Goal: Task Accomplishment & Management: Use online tool/utility

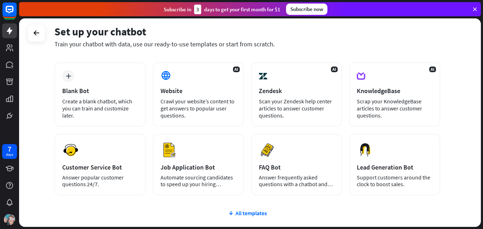
scroll to position [31, 0]
click at [262, 211] on div "All templates" at bounding box center [247, 212] width 386 height 7
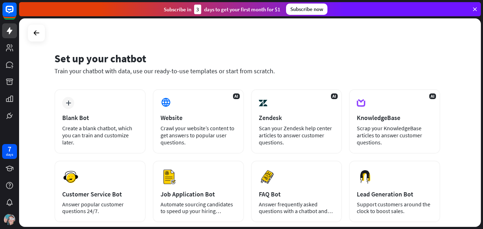
scroll to position [5, 0]
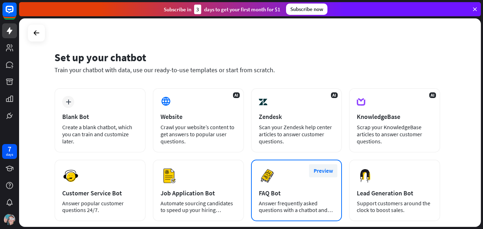
click at [318, 175] on button "Preview" at bounding box center [323, 170] width 28 height 13
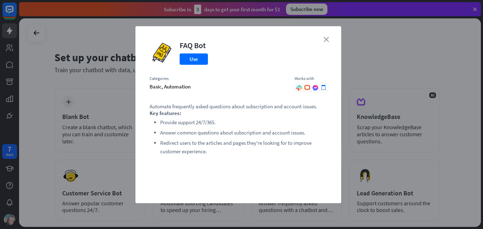
click at [325, 37] on icon "close" at bounding box center [325, 39] width 5 height 5
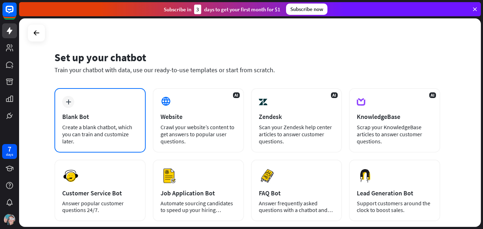
click at [113, 109] on div "plus Blank Bot Create a blank chatbot, which you can train and customize later." at bounding box center [99, 120] width 91 height 64
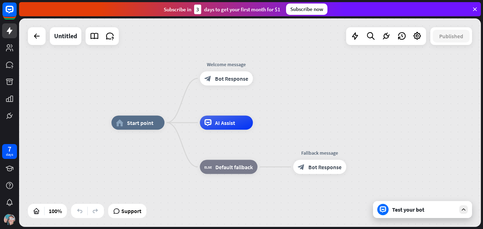
click at [78, 35] on div "Untitled" at bounding box center [65, 36] width 31 height 18
click at [69, 34] on div "Untitled" at bounding box center [65, 36] width 23 height 18
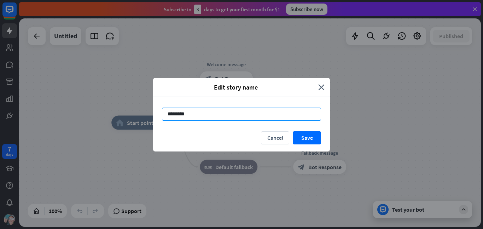
drag, startPoint x: 256, startPoint y: 116, endPoint x: 126, endPoint y: 113, distance: 130.1
click at [126, 113] on div "Edit story name close ******** Cancel Save" at bounding box center [241, 114] width 483 height 229
type input "**"
drag, startPoint x: 181, startPoint y: 116, endPoint x: 172, endPoint y: 113, distance: 9.7
click at [172, 113] on input "**********" at bounding box center [241, 113] width 159 height 13
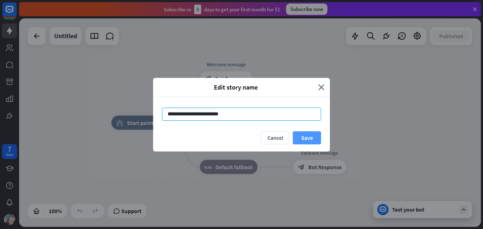
type input "**********"
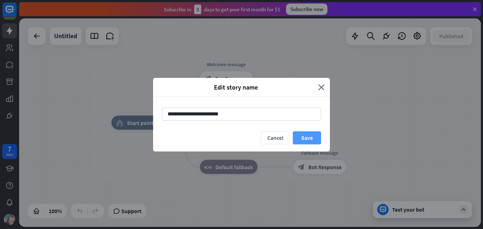
click at [312, 139] on button "Save" at bounding box center [307, 137] width 28 height 13
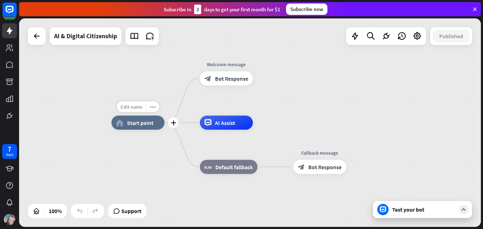
click at [132, 109] on span "Edit name" at bounding box center [132, 107] width 22 height 6
click at [174, 93] on div "home_2 Start point Welcome message block_bot_response Bot Response AI Assist bl…" at bounding box center [250, 122] width 462 height 208
click at [140, 123] on span "Start point" at bounding box center [140, 122] width 27 height 7
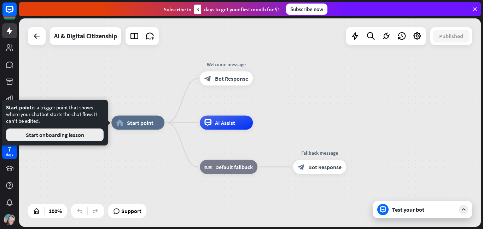
click at [94, 134] on button "Start onboarding lesson" at bounding box center [55, 134] width 98 height 13
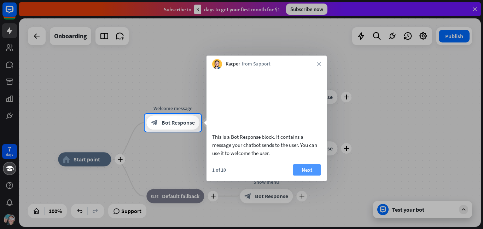
click at [316, 175] on button "Next" at bounding box center [307, 169] width 28 height 11
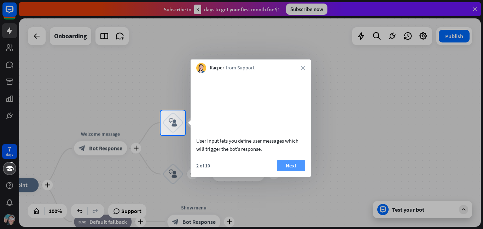
click at [295, 171] on button "Next" at bounding box center [291, 165] width 28 height 11
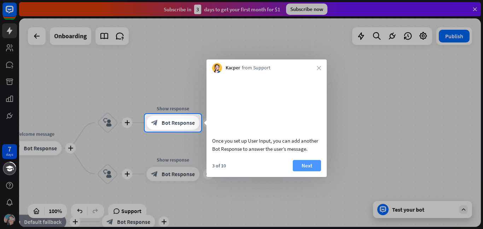
click at [316, 171] on button "Next" at bounding box center [307, 165] width 28 height 11
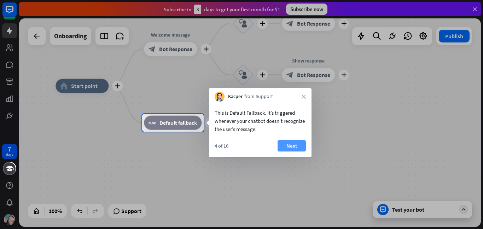
click at [298, 148] on button "Next" at bounding box center [291, 145] width 28 height 11
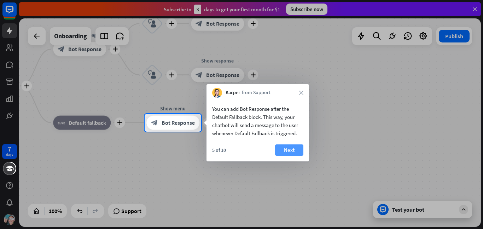
click at [296, 149] on button "Next" at bounding box center [289, 149] width 28 height 11
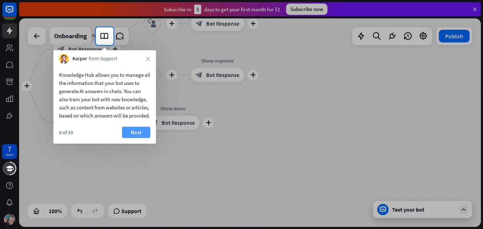
click at [136, 137] on button "Next" at bounding box center [136, 132] width 28 height 11
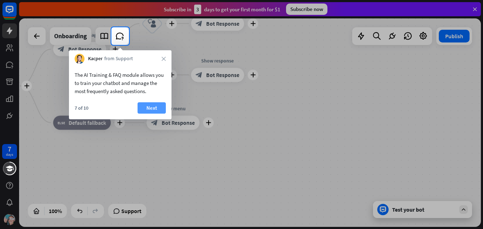
click at [153, 105] on button "Next" at bounding box center [151, 107] width 28 height 11
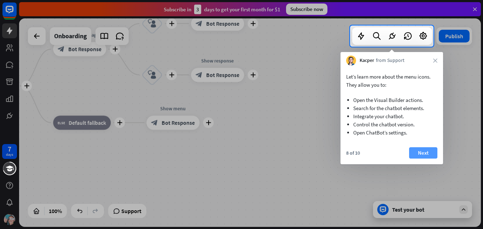
click at [431, 152] on button "Next" at bounding box center [423, 152] width 28 height 11
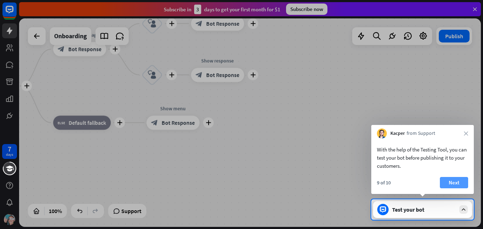
click at [465, 185] on button "Next" at bounding box center [454, 182] width 28 height 11
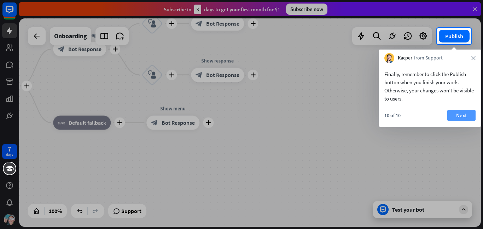
click at [463, 114] on button "Next" at bounding box center [461, 115] width 28 height 11
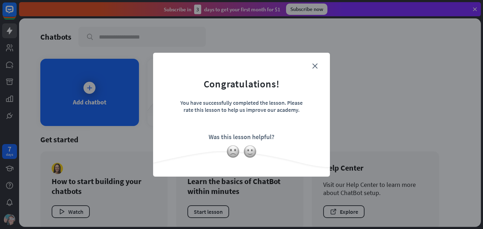
click at [319, 63] on form "Congratulations! You have successfully completed the lesson. Please rate this l…" at bounding box center [241, 103] width 159 height 84
click at [317, 64] on icon "close" at bounding box center [314, 65] width 5 height 5
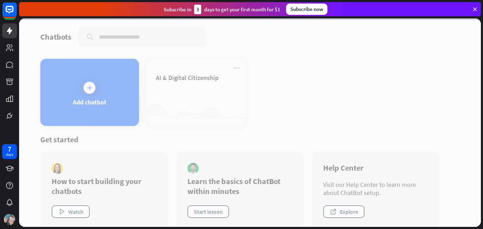
click at [264, 83] on div at bounding box center [250, 122] width 462 height 208
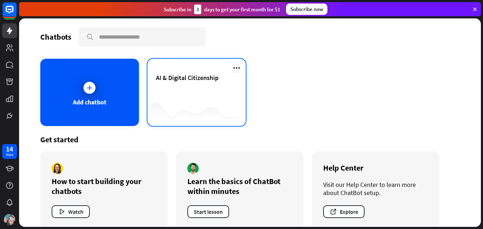
click at [234, 65] on icon at bounding box center [236, 68] width 8 height 8
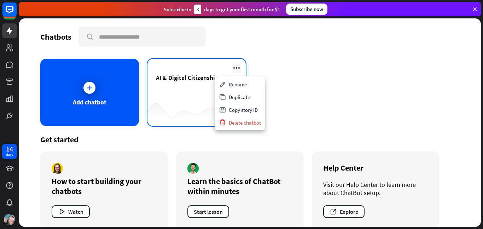
click at [233, 68] on icon at bounding box center [236, 68] width 8 height 8
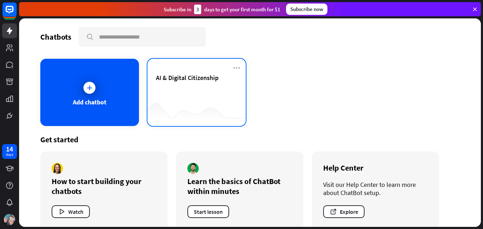
click at [199, 74] on span "AI & Digital Citizenship" at bounding box center [187, 78] width 63 height 8
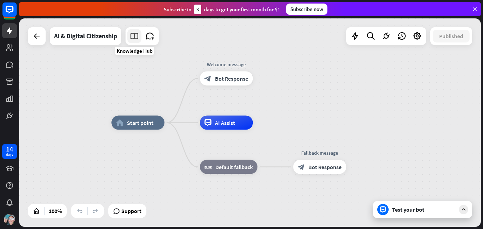
click at [131, 42] on link at bounding box center [134, 36] width 14 height 14
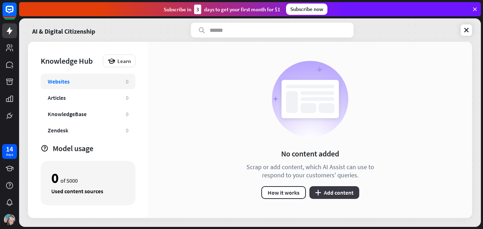
click at [323, 192] on button "plus Add content" at bounding box center [334, 192] width 50 height 13
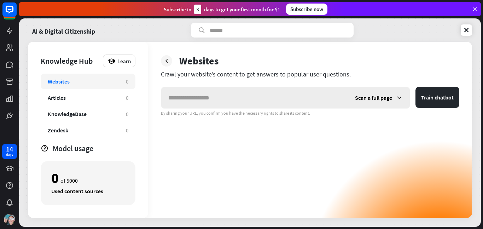
click at [397, 94] on icon at bounding box center [398, 97] width 7 height 7
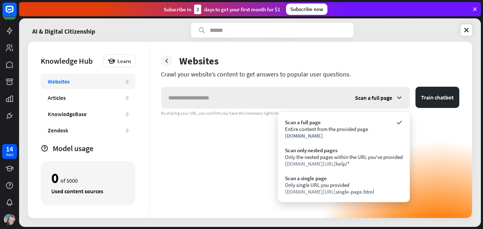
click at [397, 94] on icon at bounding box center [398, 97] width 7 height 7
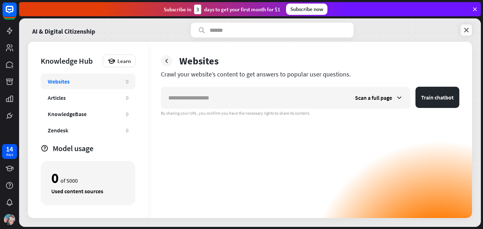
click at [463, 28] on icon at bounding box center [466, 30] width 7 height 7
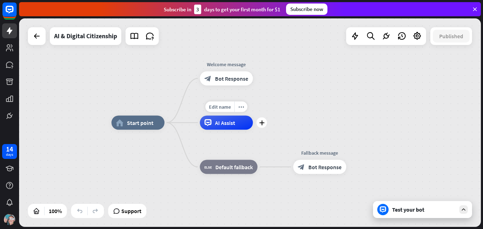
click at [219, 124] on span "AI Assist" at bounding box center [225, 122] width 20 height 7
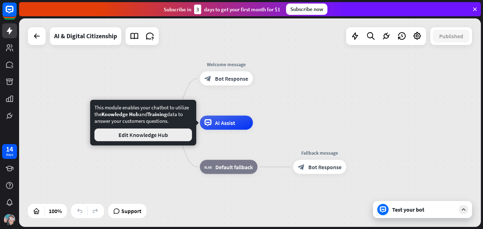
click at [169, 134] on button "Edit Knowledge Hub" at bounding box center [143, 134] width 98 height 13
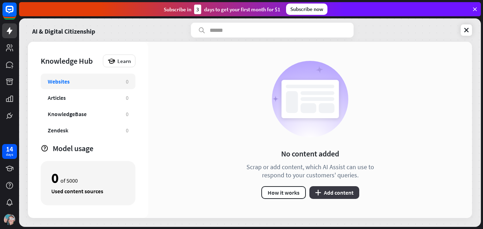
click at [347, 191] on button "plus Add content" at bounding box center [334, 192] width 50 height 13
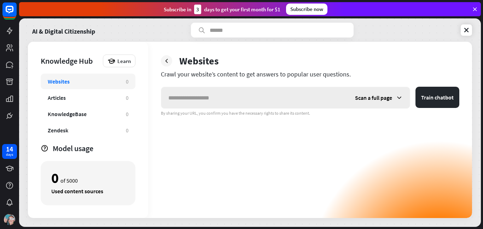
click at [357, 102] on div "Scan a full page" at bounding box center [379, 97] width 62 height 21
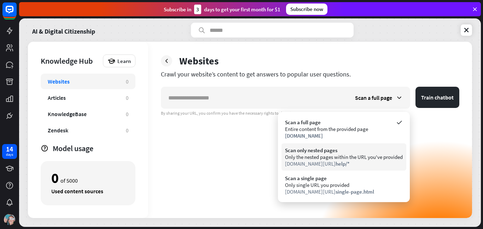
click at [352, 148] on div "Scan only nested pages" at bounding box center [344, 150] width 118 height 7
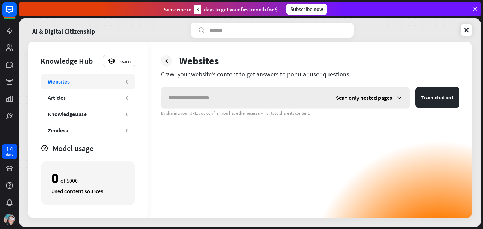
click at [360, 101] on div "Scan only nested pages" at bounding box center [369, 97] width 81 height 21
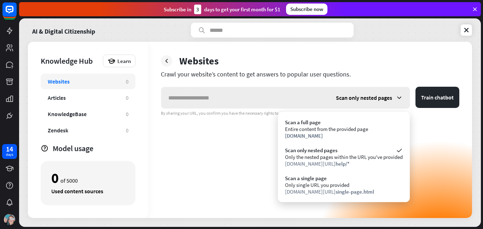
click at [351, 100] on span "Scan only nested pages" at bounding box center [364, 97] width 56 height 7
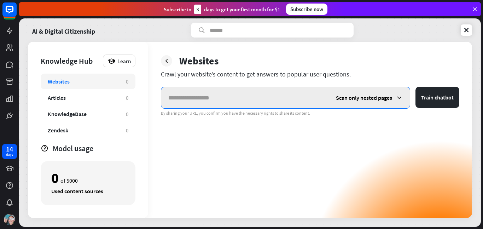
click at [298, 104] on input "text" at bounding box center [245, 97] width 168 height 21
paste input "**********"
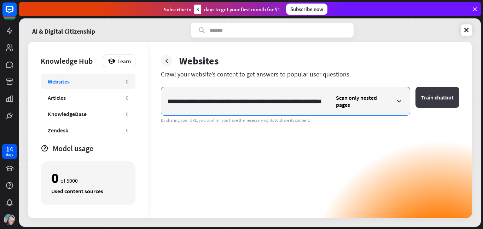
type input "**********"
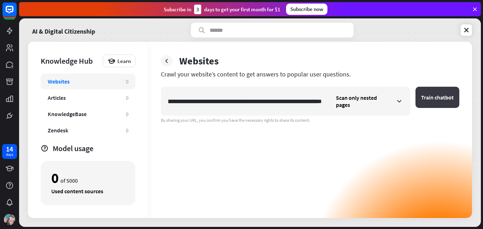
click at [438, 102] on button "Train chatbot" at bounding box center [437, 97] width 44 height 21
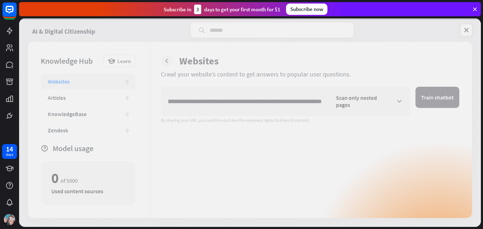
scroll to position [0, 0]
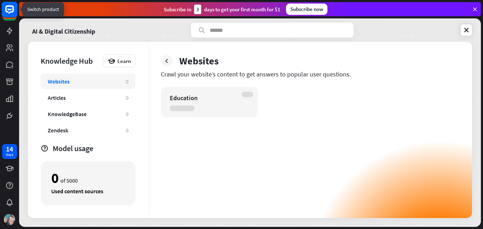
click at [9, 14] on rect at bounding box center [10, 10] width 16 height 16
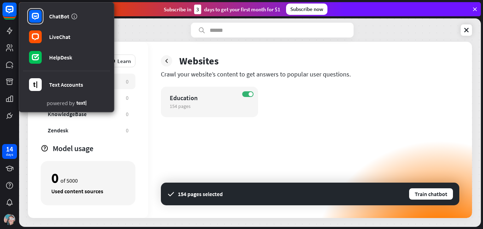
click at [170, 42] on div "Websites Crawl your website’s content to get answers to popular user questions.…" at bounding box center [310, 130] width 324 height 176
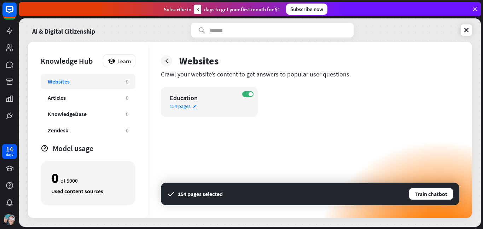
click at [194, 106] on icon "edit" at bounding box center [194, 106] width 5 height 5
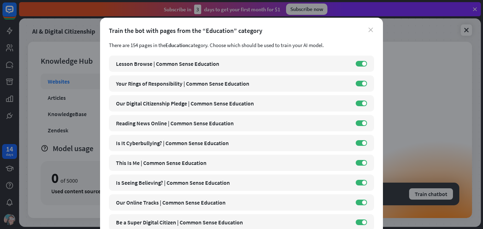
click at [370, 31] on icon "close" at bounding box center [370, 30] width 5 height 5
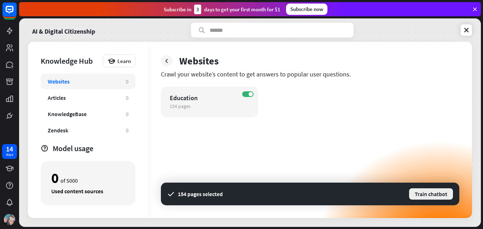
click at [445, 194] on button "Train chatbot" at bounding box center [430, 193] width 45 height 13
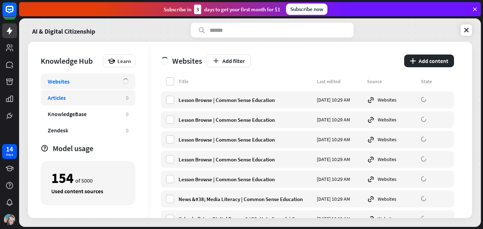
click at [66, 101] on div "Articles" at bounding box center [83, 97] width 71 height 7
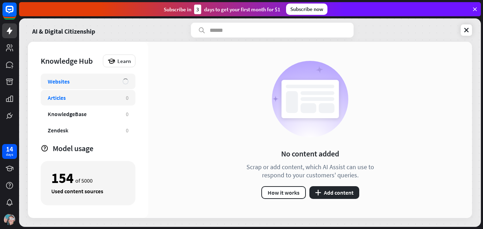
click at [87, 85] on div "Websites" at bounding box center [88, 82] width 95 height 16
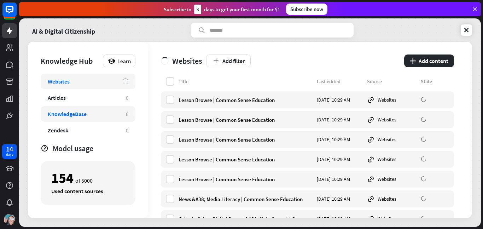
click at [93, 119] on div "KnowledgeBase 0" at bounding box center [88, 114] width 95 height 16
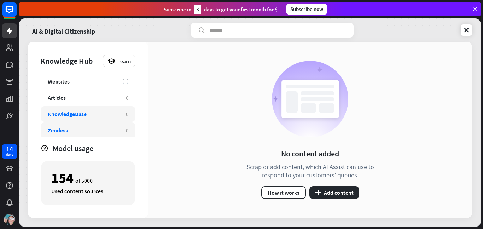
click at [96, 135] on div "Zendesk 0" at bounding box center [88, 130] width 95 height 16
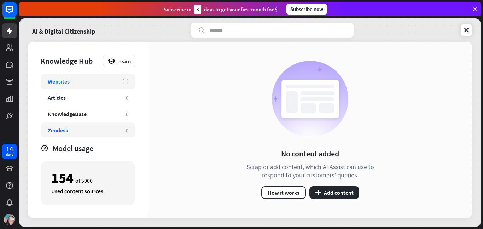
click at [87, 81] on div "Websites" at bounding box center [82, 81] width 68 height 7
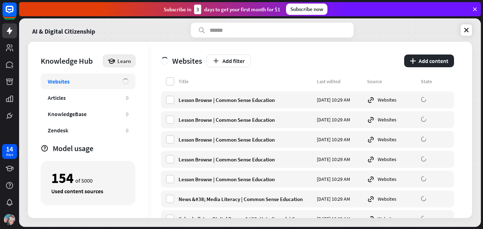
click at [111, 64] on icon at bounding box center [111, 61] width 8 height 8
click at [142, 60] on div "Knowledge Hub Learn Websites Articles 0 KnowledgeBase 0 Zendesk 0 Files BETA 0 …" at bounding box center [88, 130] width 120 height 176
click at [474, 8] on icon at bounding box center [474, 9] width 6 height 6
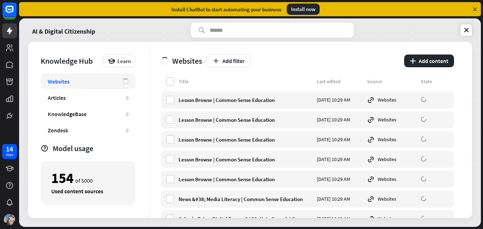
click at [475, 8] on icon at bounding box center [474, 9] width 6 height 6
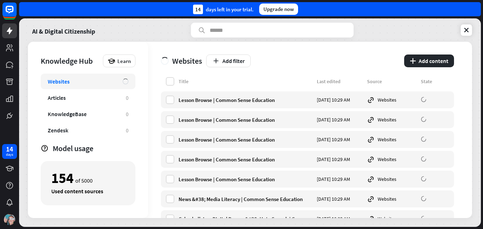
click at [475, 8] on div "14 days left in your trial. Upgrade now" at bounding box center [250, 9] width 462 height 14
click at [7, 219] on img at bounding box center [9, 218] width 11 height 11
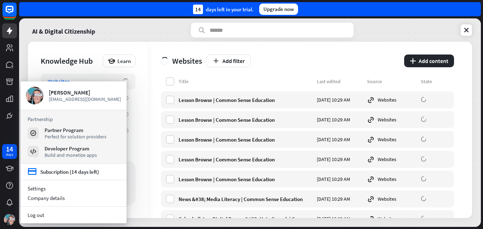
click at [275, 46] on div "Websites Add filter plus Add content" at bounding box center [307, 59] width 293 height 35
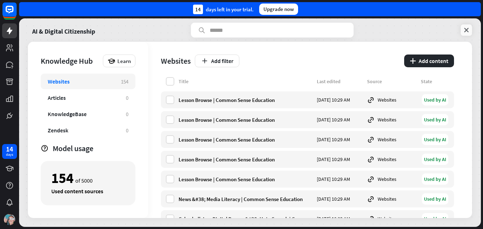
click at [465, 32] on icon at bounding box center [466, 30] width 7 height 7
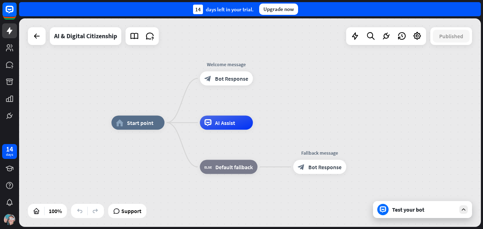
click at [425, 207] on div "Test your bot" at bounding box center [424, 209] width 64 height 7
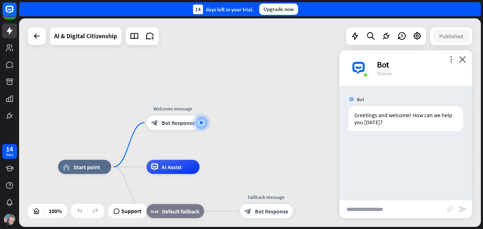
click at [390, 204] on input "text" at bounding box center [392, 209] width 107 height 18
type input "**********"
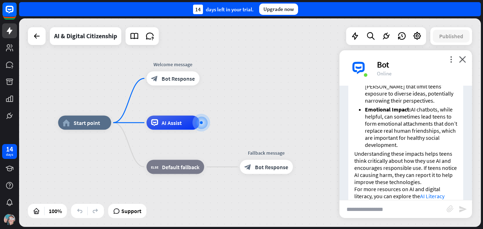
scroll to position [336, 0]
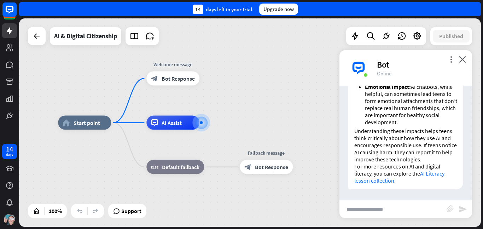
click at [437, 172] on link "AI Literacy lesson collection" at bounding box center [399, 177] width 90 height 14
click at [383, 206] on input "text" at bounding box center [392, 209] width 107 height 18
type input "**********"
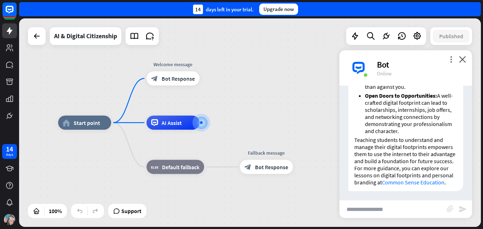
scroll to position [699, 0]
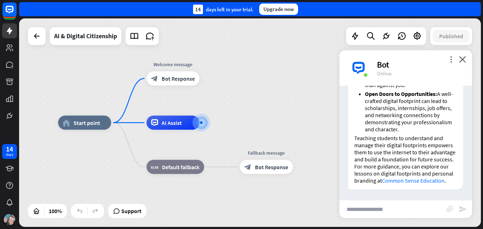
click at [443, 179] on link "Common Sense Education" at bounding box center [413, 180] width 63 height 7
click at [273, 82] on div "home_2 Start point Welcome message block_bot_response Bot Response AI Assist bl…" at bounding box center [250, 122] width 462 height 208
click at [171, 64] on span "Edit name" at bounding box center [166, 62] width 22 height 6
click at [231, 62] on div "**********" at bounding box center [250, 122] width 462 height 208
click at [178, 80] on span "Bot Response" at bounding box center [178, 78] width 33 height 7
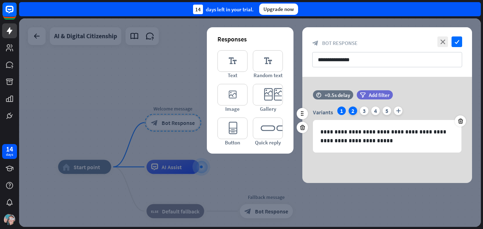
click at [354, 111] on div "2" at bounding box center [352, 110] width 8 height 8
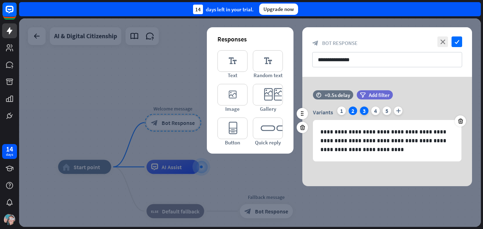
click at [360, 109] on div "3" at bounding box center [364, 110] width 8 height 8
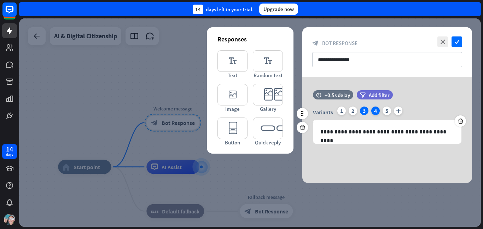
click at [377, 112] on div "4" at bounding box center [375, 110] width 8 height 8
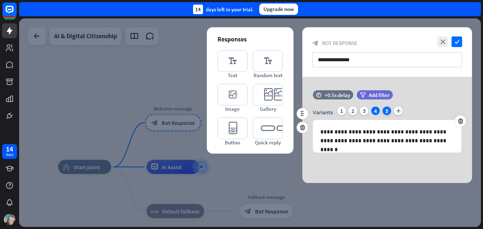
click at [384, 111] on div "5" at bounding box center [386, 110] width 8 height 8
click at [342, 109] on div "1" at bounding box center [341, 110] width 8 height 8
click at [347, 112] on div "Variants 1 2 3 4 5 plus" at bounding box center [387, 111] width 148 height 11
click at [346, 112] on div "Variants 1 2 3 4 5 plus" at bounding box center [387, 111] width 148 height 11
click at [354, 115] on div "Variants 1 2 3 4 5 plus" at bounding box center [387, 111] width 148 height 11
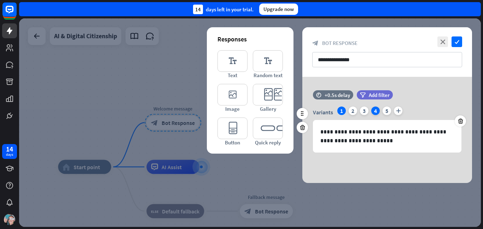
click at [375, 111] on div "4" at bounding box center [375, 110] width 8 height 8
click at [387, 113] on div "5" at bounding box center [386, 110] width 8 height 8
click at [343, 108] on div "1" at bounding box center [341, 110] width 8 height 8
click at [464, 40] on div "**********" at bounding box center [387, 51] width 170 height 49
click at [457, 41] on icon "check" at bounding box center [456, 41] width 11 height 11
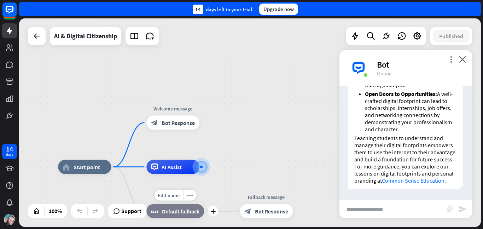
click at [195, 207] on span "Default fallback" at bounding box center [180, 210] width 37 height 7
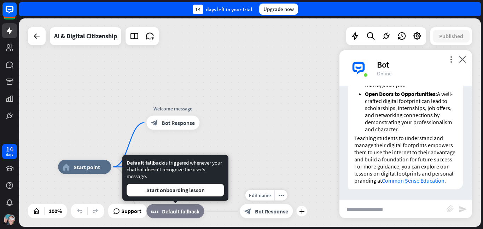
click at [270, 212] on span "Bot Response" at bounding box center [271, 210] width 33 height 7
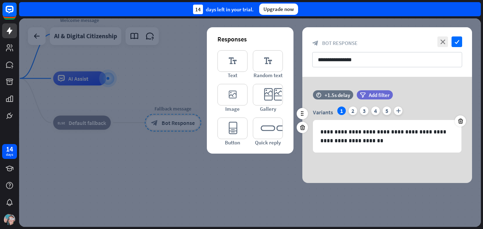
click at [356, 107] on div "Variants 1 2 3 4 5 plus" at bounding box center [387, 111] width 148 height 11
click at [353, 108] on div "2" at bounding box center [352, 110] width 8 height 8
click at [362, 112] on div "3" at bounding box center [364, 110] width 8 height 8
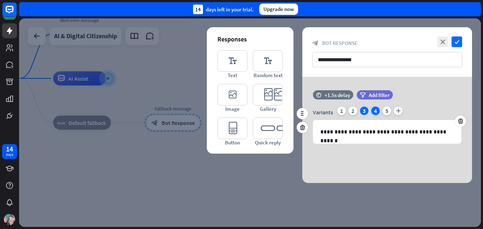
click at [374, 111] on div "4" at bounding box center [375, 110] width 8 height 8
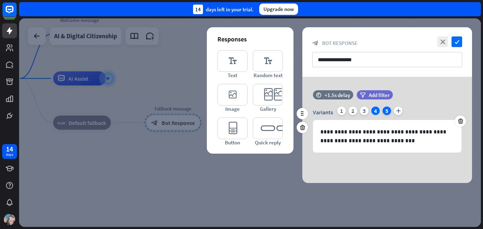
click at [387, 111] on div "5" at bounding box center [386, 110] width 8 height 8
click at [266, 173] on div at bounding box center [250, 122] width 462 height 208
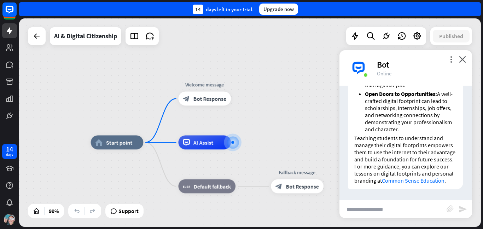
drag, startPoint x: 162, startPoint y: 72, endPoint x: 289, endPoint y: 134, distance: 141.6
click at [289, 134] on div "home_2 Start point Welcome message block_bot_response Bot Response AI Assist bl…" at bounding box center [250, 122] width 462 height 208
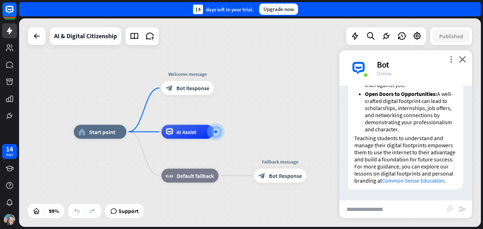
drag, startPoint x: 289, startPoint y: 134, endPoint x: 252, endPoint y: 122, distance: 38.6
click at [252, 122] on div "home_2 Start point Welcome message block_bot_response Bot Response AI Assist bl…" at bounding box center [250, 122] width 462 height 208
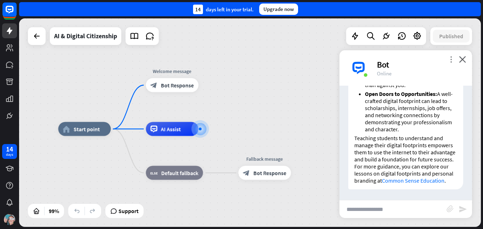
click at [452, 57] on icon "more_vert" at bounding box center [450, 59] width 7 height 7
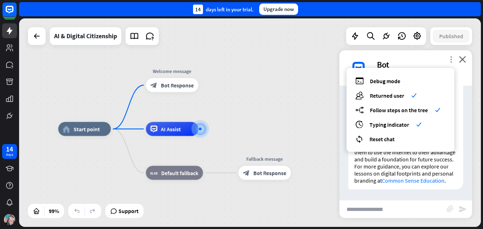
click at [450, 61] on icon "more_vert" at bounding box center [450, 59] width 7 height 7
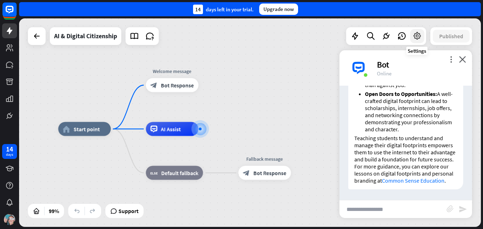
click at [415, 36] on icon at bounding box center [416, 35] width 9 height 9
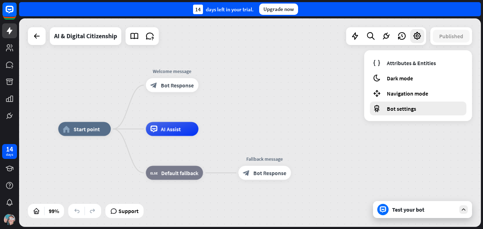
click at [416, 107] on div "Bot settings" at bounding box center [418, 108] width 96 height 14
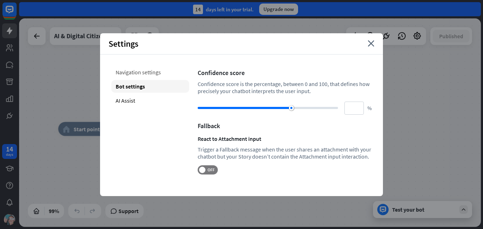
click at [167, 72] on div "Navigation settings" at bounding box center [150, 72] width 78 height 13
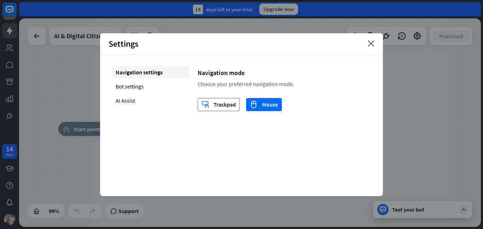
click at [217, 104] on div "trackpad Trackpad" at bounding box center [218, 104] width 34 height 12
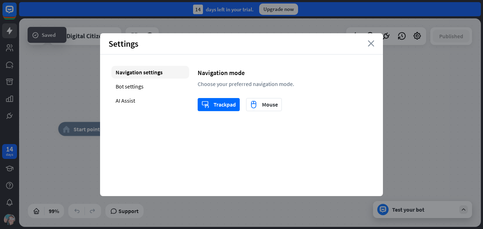
click at [368, 43] on icon "close" at bounding box center [371, 43] width 7 height 6
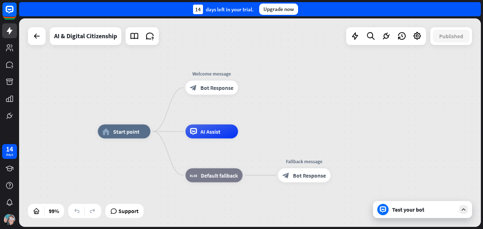
drag, startPoint x: 266, startPoint y: 108, endPoint x: 328, endPoint y: 109, distance: 61.5
click at [328, 109] on div "home_2 Start point Welcome message block_bot_response Bot Response AI Assist bl…" at bounding box center [250, 122] width 462 height 208
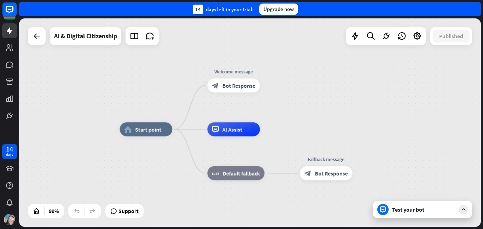
click at [328, 109] on div "home_2 Start point Welcome message block_bot_response Bot Response AI Assist bl…" at bounding box center [250, 122] width 462 height 208
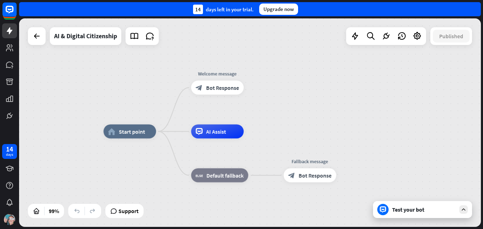
drag, startPoint x: 328, startPoint y: 109, endPoint x: 310, endPoint y: 111, distance: 17.8
click at [310, 111] on div "home_2 Start point Welcome message block_bot_response Bot Response AI Assist bl…" at bounding box center [250, 122] width 462 height 208
click at [421, 32] on icon at bounding box center [416, 35] width 9 height 9
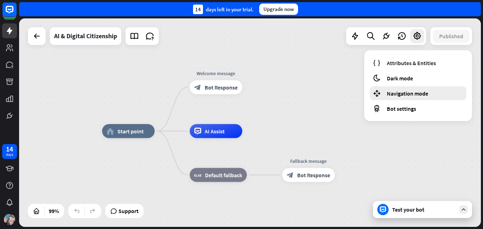
click at [402, 96] on span "Navigation mode" at bounding box center [407, 93] width 41 height 7
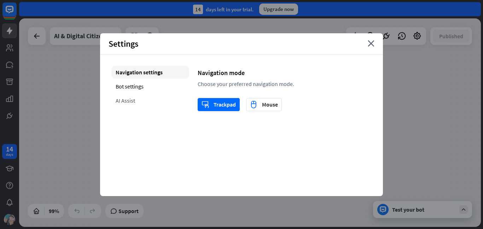
click at [134, 95] on div "AI Assist" at bounding box center [150, 100] width 78 height 13
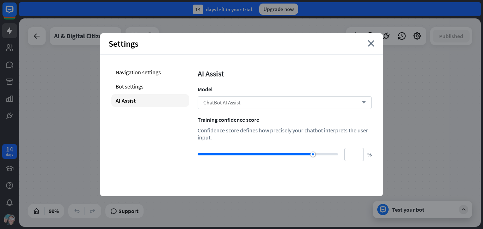
click at [246, 101] on div "ChatBot AI Assist arrow_down" at bounding box center [285, 102] width 174 height 13
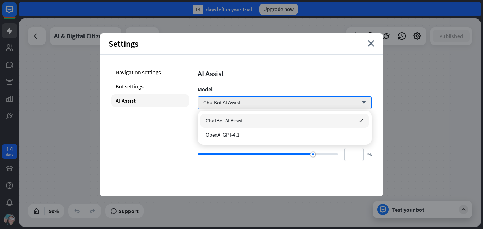
click at [277, 110] on div "AI Assist Model ChatBot AI Assist arrow_down Training confidence score Confiden…" at bounding box center [285, 113] width 174 height 95
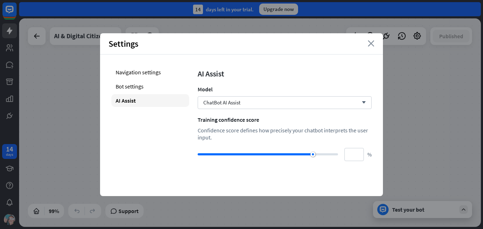
click at [372, 45] on icon "close" at bounding box center [371, 43] width 7 height 6
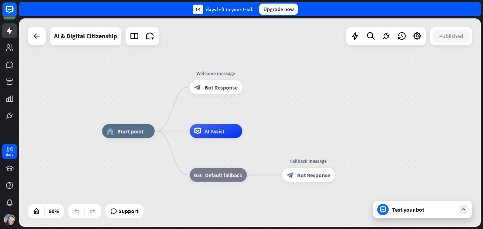
click at [428, 214] on div "Test your bot" at bounding box center [422, 209] width 99 height 17
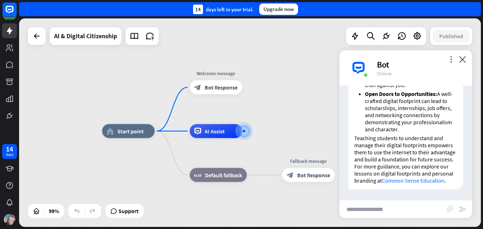
click at [395, 213] on input "text" at bounding box center [392, 209] width 107 height 18
type input "**********"
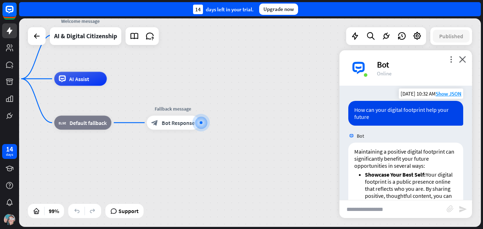
scroll to position [812, 0]
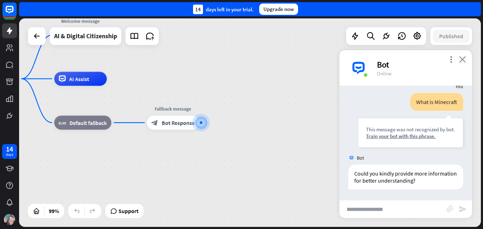
click at [463, 60] on icon "close" at bounding box center [462, 59] width 7 height 7
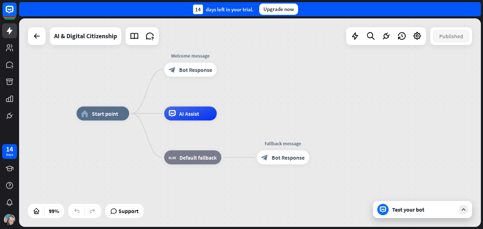
drag, startPoint x: 255, startPoint y: 112, endPoint x: 372, endPoint y: 154, distance: 124.3
click at [372, 154] on div "home_2 Start point Welcome message block_bot_response Bot Response AI Assist bl…" at bounding box center [306, 216] width 458 height 206
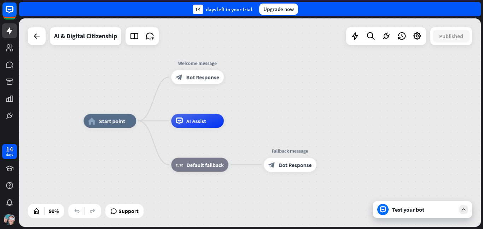
click at [413, 204] on div "Test your bot" at bounding box center [422, 209] width 99 height 17
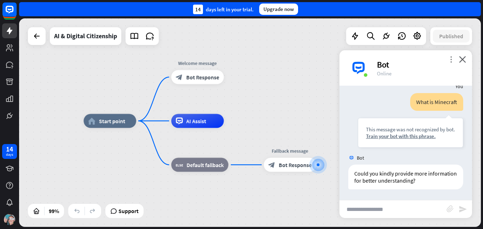
click at [450, 58] on icon "more_vert" at bounding box center [450, 59] width 7 height 7
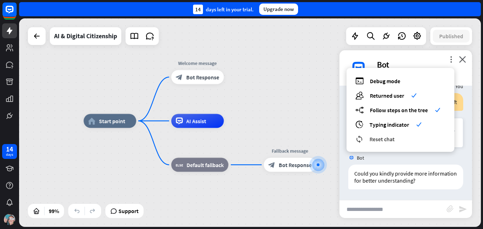
click at [424, 141] on div "reset_chat Reset chat" at bounding box center [400, 139] width 90 height 8
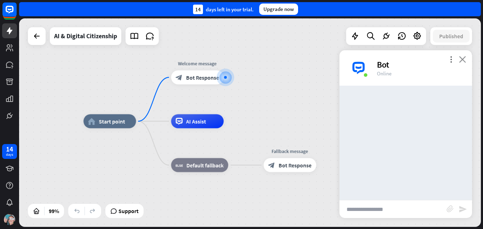
click at [463, 61] on icon "close" at bounding box center [462, 59] width 7 height 7
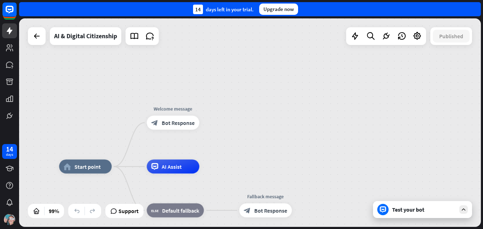
click at [425, 215] on div "Test your bot" at bounding box center [422, 209] width 99 height 17
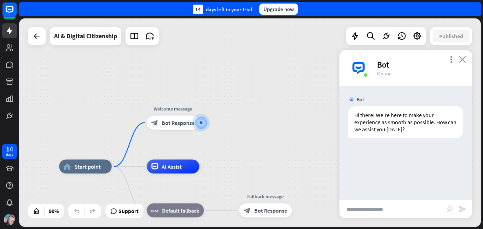
click at [464, 60] on icon "close" at bounding box center [462, 59] width 7 height 7
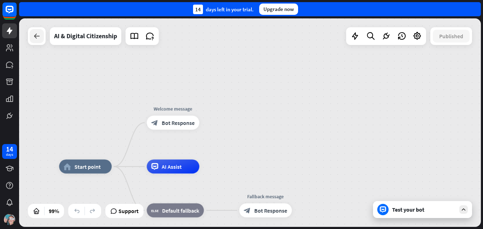
click at [31, 33] on div at bounding box center [37, 36] width 14 height 14
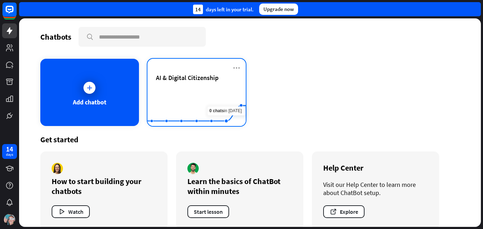
click at [188, 75] on span "AI & Digital Citizenship" at bounding box center [187, 78] width 63 height 8
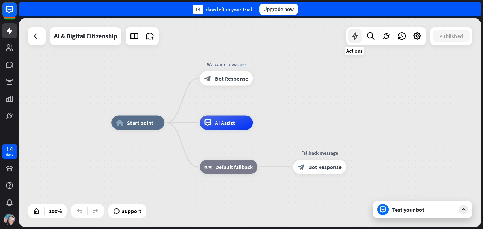
click at [359, 36] on icon at bounding box center [354, 35] width 9 height 9
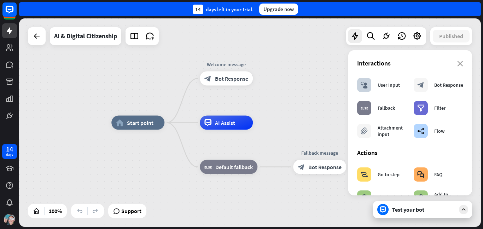
scroll to position [1, 0]
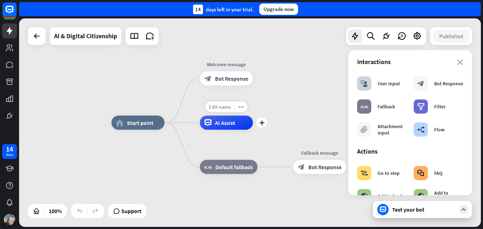
click at [223, 104] on span "Edit name" at bounding box center [220, 107] width 22 height 6
click at [278, 107] on div "home_2 Start point Welcome message block_bot_response Bot Response AI Assist bl…" at bounding box center [250, 122] width 462 height 208
click at [460, 62] on icon "close" at bounding box center [460, 62] width 6 height 6
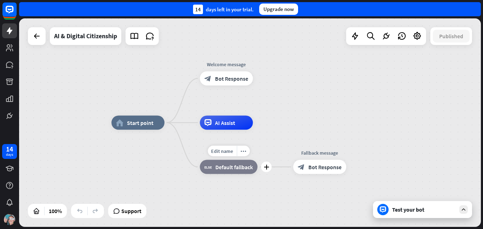
click at [220, 174] on div "Edit name more_horiz plus block_fallback Default fallback" at bounding box center [229, 167] width 58 height 14
click at [218, 168] on span "Default fallback" at bounding box center [233, 166] width 37 height 7
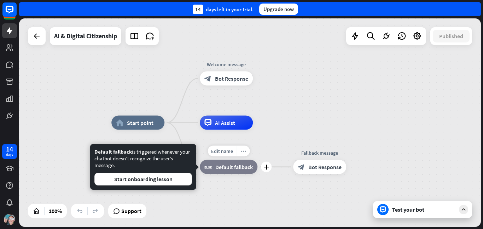
click at [244, 150] on icon "more_horiz" at bounding box center [243, 150] width 6 height 5
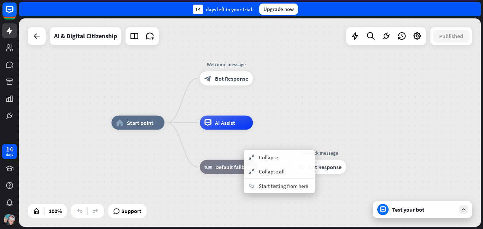
click at [295, 136] on div "home_2 Start point Welcome message block_bot_response Bot Response AI Assist bl…" at bounding box center [342, 227] width 462 height 208
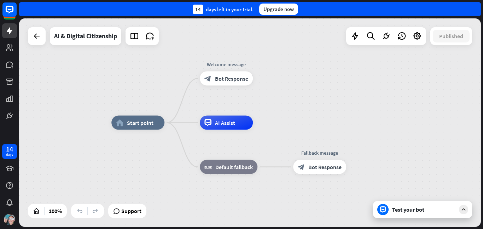
click at [397, 129] on div "home_2 Start point Welcome message block_bot_response Bot Response AI Assist bl…" at bounding box center [342, 227] width 462 height 208
click at [151, 33] on icon at bounding box center [149, 35] width 9 height 9
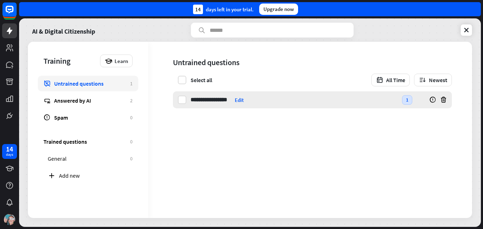
click at [408, 98] on div "1" at bounding box center [407, 100] width 10 height 10
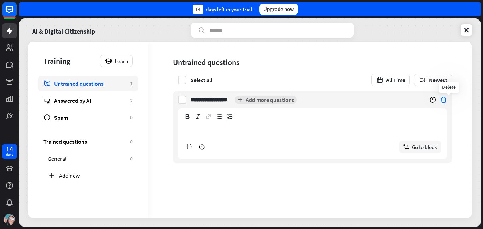
click at [447, 100] on icon at bounding box center [443, 99] width 7 height 7
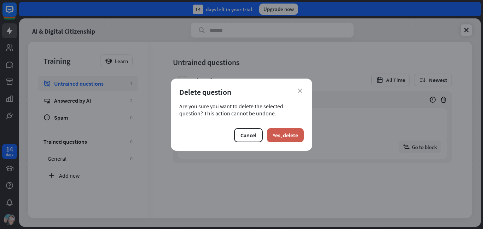
click at [291, 133] on button "Yes, delete" at bounding box center [285, 135] width 37 height 14
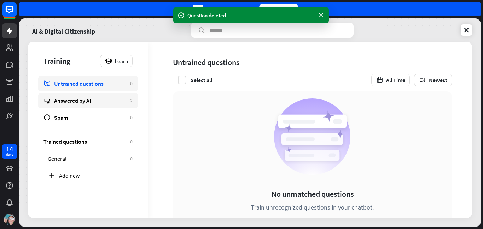
click at [125, 96] on link "Answered by AI 2" at bounding box center [88, 101] width 100 height 16
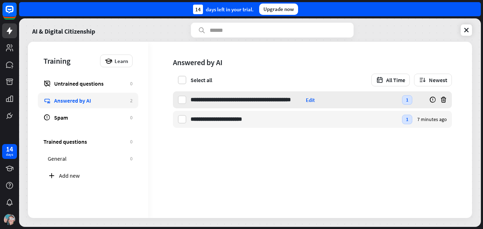
click at [390, 100] on div "**********" at bounding box center [293, 99] width 207 height 17
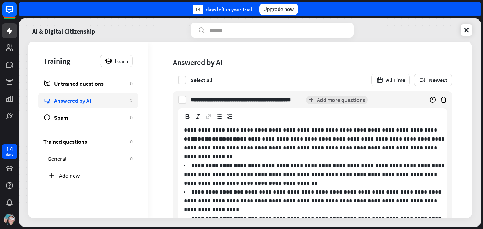
click at [389, 100] on div "**********" at bounding box center [298, 99] width 217 height 17
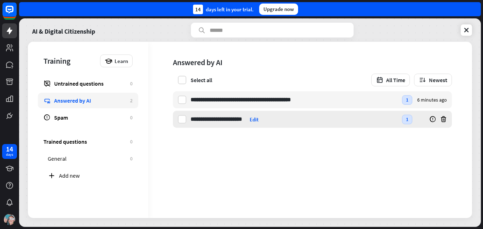
click at [343, 122] on div "**********" at bounding box center [293, 119] width 207 height 17
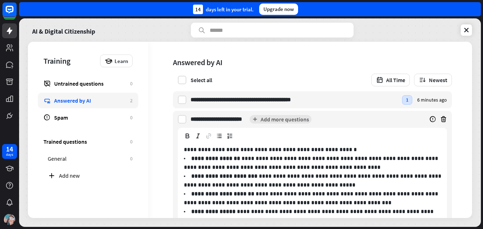
click at [346, 118] on div "**********" at bounding box center [298, 119] width 217 height 17
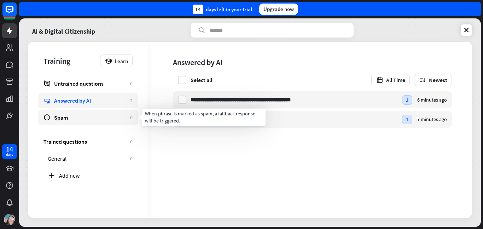
click at [77, 122] on link "Spam 0" at bounding box center [88, 118] width 100 height 16
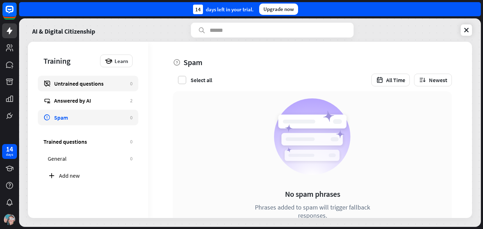
click at [78, 80] on div "Untrained questions" at bounding box center [90, 83] width 72 height 7
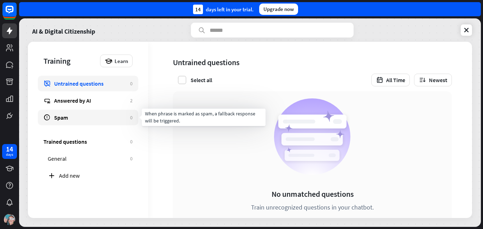
click at [94, 114] on div "Spam" at bounding box center [90, 117] width 72 height 7
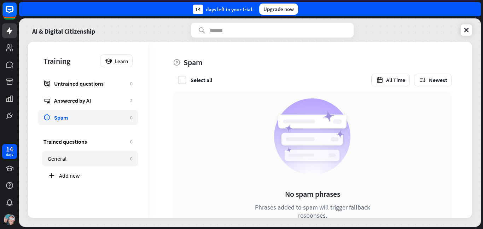
click at [115, 154] on link "General 0" at bounding box center [90, 159] width 96 height 16
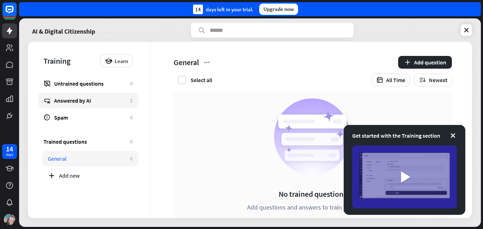
click at [117, 101] on div "Answered by AI" at bounding box center [90, 100] width 72 height 7
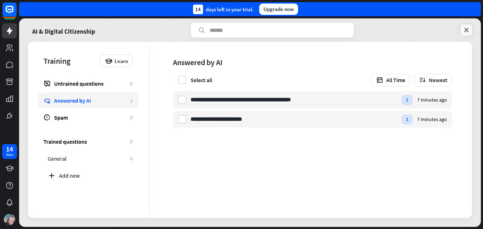
click at [466, 27] on icon at bounding box center [466, 30] width 7 height 7
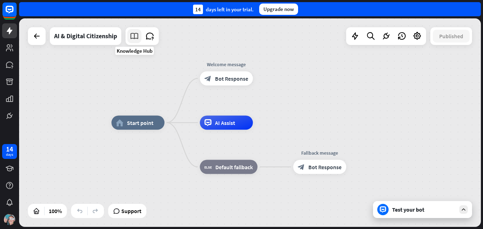
click at [137, 37] on icon at bounding box center [134, 35] width 9 height 9
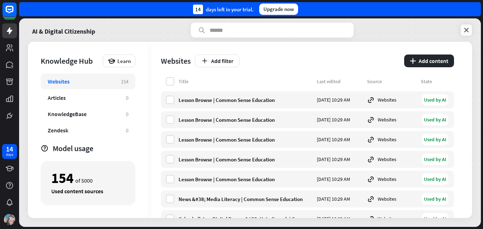
click at [465, 30] on icon at bounding box center [466, 30] width 7 height 7
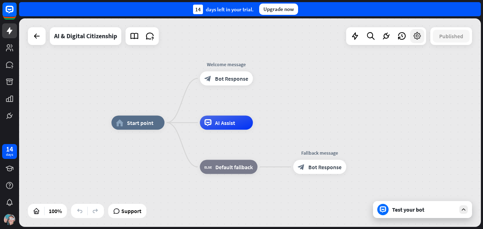
click at [415, 34] on icon at bounding box center [416, 35] width 9 height 9
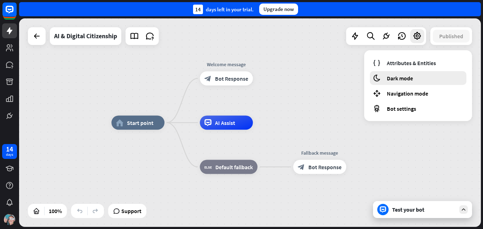
click at [414, 78] on div "moon Dark mode" at bounding box center [418, 78] width 96 height 14
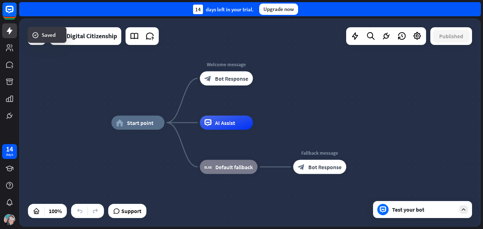
click at [405, 217] on div "Test your bot" at bounding box center [422, 209] width 99 height 17
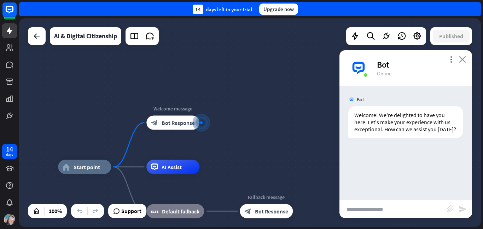
click at [463, 59] on icon "close" at bounding box center [462, 59] width 7 height 7
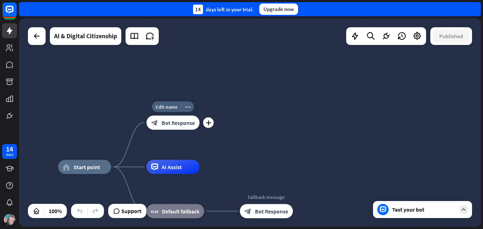
click at [171, 122] on span "Bot Response" at bounding box center [178, 122] width 33 height 7
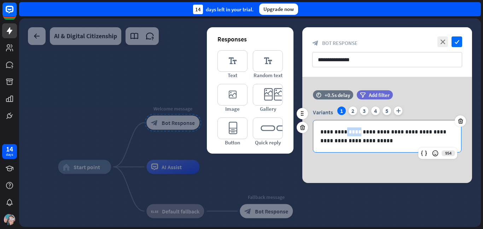
drag, startPoint x: 358, startPoint y: 131, endPoint x: 346, endPoint y: 132, distance: 11.7
click at [346, 132] on p "**********" at bounding box center [387, 136] width 134 height 18
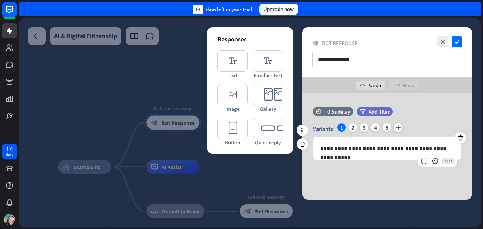
click at [407, 145] on p "**********" at bounding box center [387, 148] width 134 height 9
click at [378, 148] on p "**********" at bounding box center [387, 148] width 134 height 9
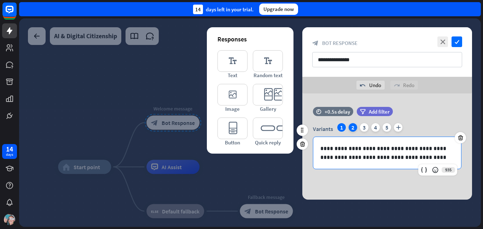
click at [354, 125] on div "2" at bounding box center [352, 127] width 8 height 8
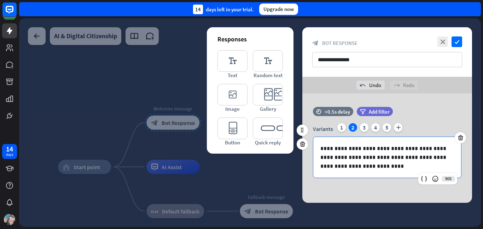
click at [376, 158] on p "**********" at bounding box center [387, 157] width 134 height 27
click at [377, 167] on p "**********" at bounding box center [387, 157] width 134 height 27
drag, startPoint x: 358, startPoint y: 148, endPoint x: 346, endPoint y: 148, distance: 12.4
click at [346, 148] on p "**********" at bounding box center [387, 157] width 134 height 27
click at [357, 162] on p "**********" at bounding box center [387, 157] width 134 height 27
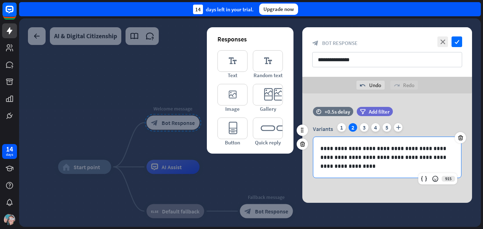
click at [417, 157] on p "**********" at bounding box center [387, 157] width 134 height 27
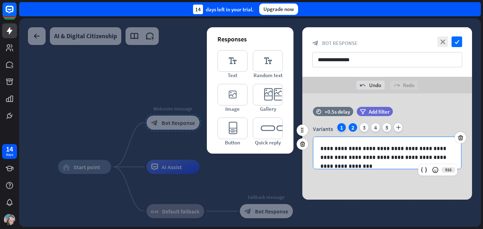
click at [344, 127] on div "1" at bounding box center [341, 127] width 8 height 8
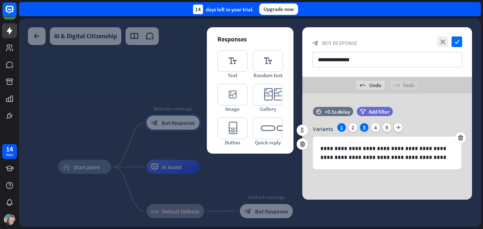
click at [363, 126] on div "3" at bounding box center [364, 127] width 8 height 8
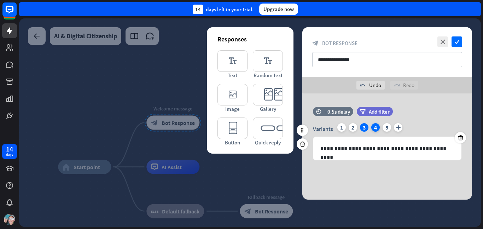
click at [373, 130] on div "4" at bounding box center [375, 127] width 8 height 8
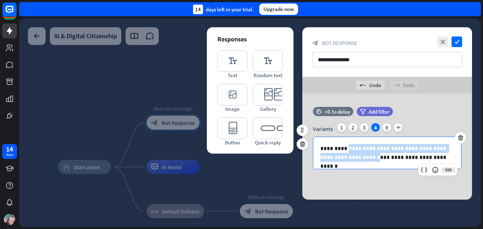
drag, startPoint x: 345, startPoint y: 159, endPoint x: 342, endPoint y: 148, distance: 11.1
click at [342, 148] on p "**********" at bounding box center [387, 153] width 134 height 18
click at [345, 154] on p "**********" at bounding box center [387, 153] width 134 height 18
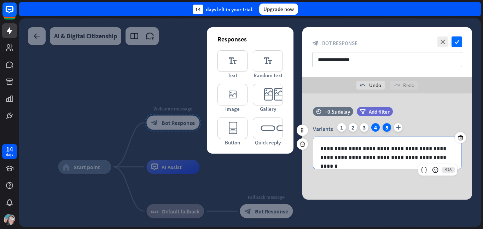
click at [385, 126] on div "5" at bounding box center [386, 127] width 8 height 8
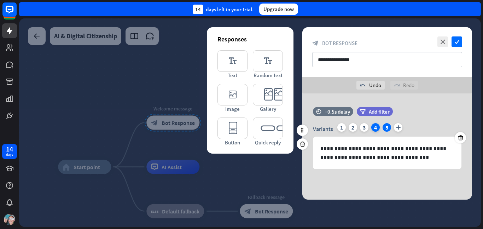
click at [374, 126] on div "4" at bounding box center [375, 127] width 8 height 8
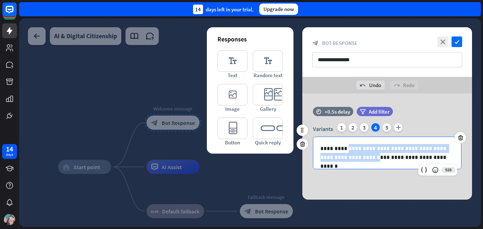
drag, startPoint x: 347, startPoint y: 159, endPoint x: 342, endPoint y: 149, distance: 10.4
click at [342, 149] on p "**********" at bounding box center [387, 153] width 134 height 18
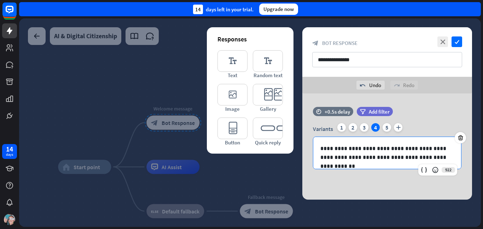
click at [362, 183] on div "**********" at bounding box center [387, 146] width 170 height 106
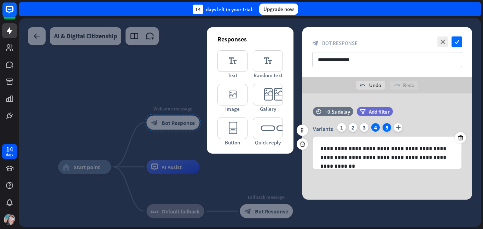
click at [382, 128] on div "5" at bounding box center [386, 127] width 8 height 8
click at [337, 129] on div "1" at bounding box center [341, 127] width 8 height 8
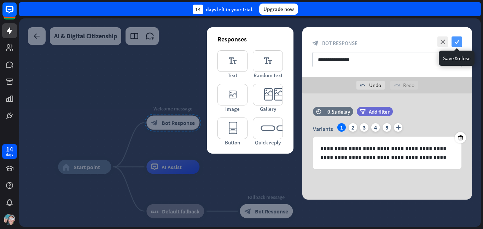
click at [459, 40] on icon "check" at bounding box center [456, 41] width 11 height 11
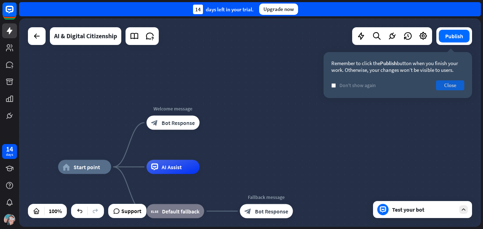
click at [456, 86] on button "Close" at bounding box center [450, 85] width 28 height 10
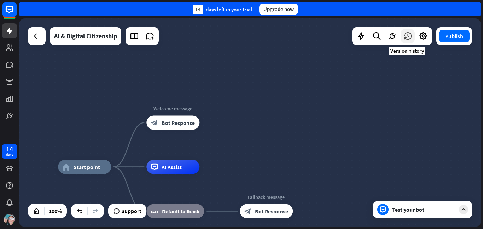
click at [404, 34] on icon at bounding box center [407, 35] width 9 height 9
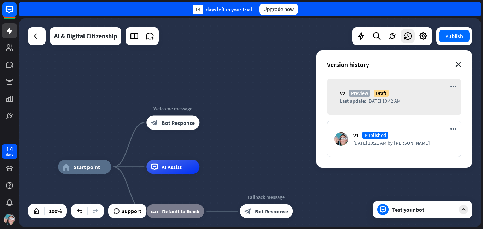
click at [458, 65] on icon "close" at bounding box center [458, 64] width 6 height 6
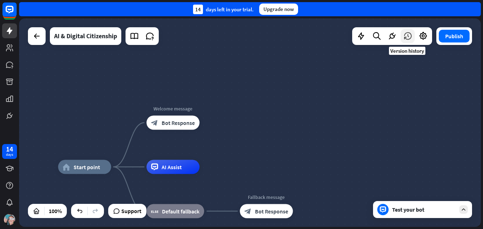
click at [410, 35] on icon at bounding box center [407, 35] width 9 height 9
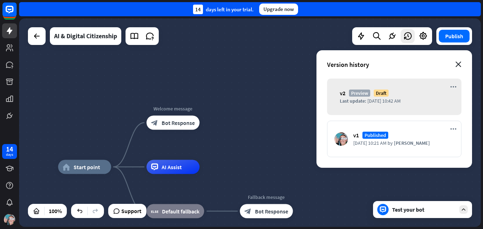
click at [457, 66] on icon "close" at bounding box center [458, 64] width 6 height 6
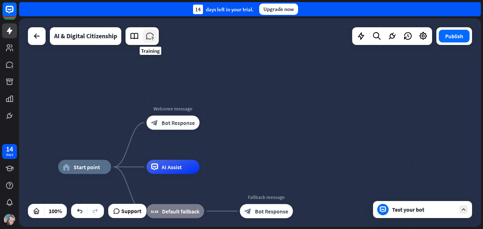
click at [149, 36] on icon at bounding box center [149, 35] width 9 height 9
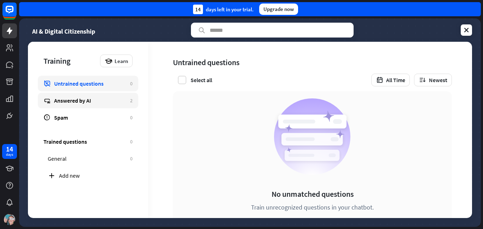
click at [101, 93] on link "Answered by AI 2" at bounding box center [88, 101] width 100 height 16
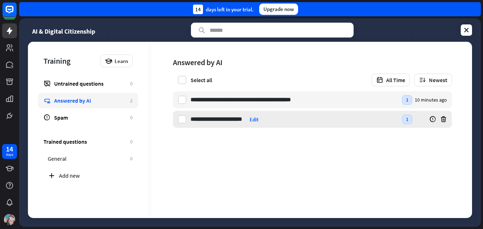
click at [246, 119] on input "**********" at bounding box center [218, 119] width 56 height 17
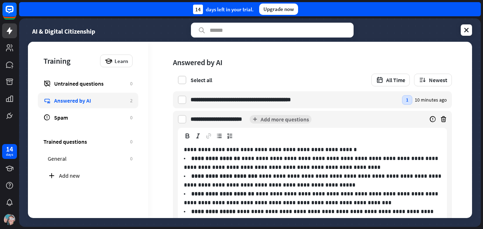
click at [165, 114] on span "**********" at bounding box center [307, 222] width 318 height 263
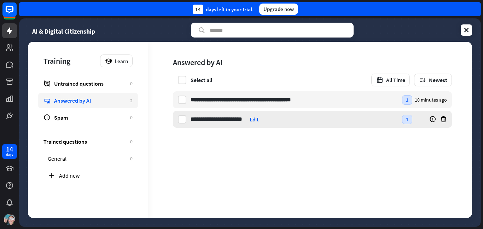
click at [305, 123] on div "**********" at bounding box center [293, 119] width 207 height 17
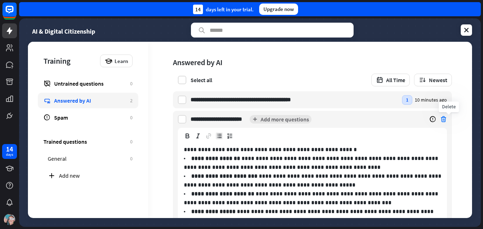
click at [446, 117] on icon at bounding box center [443, 119] width 7 height 7
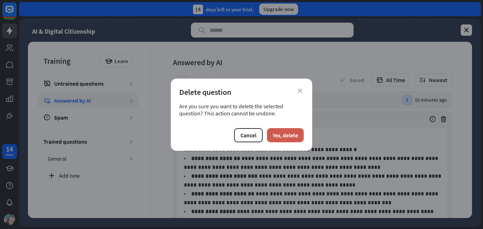
click at [278, 138] on button "Yes, delete" at bounding box center [285, 135] width 37 height 14
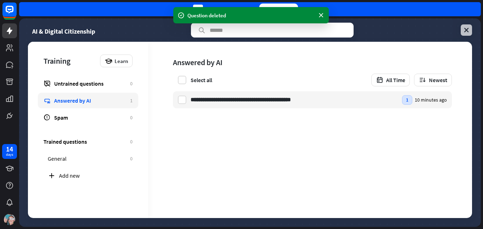
click at [465, 32] on icon at bounding box center [466, 30] width 7 height 7
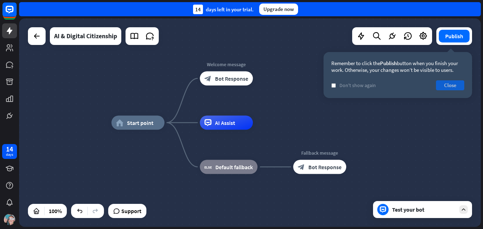
click at [456, 86] on button "Close" at bounding box center [450, 85] width 28 height 10
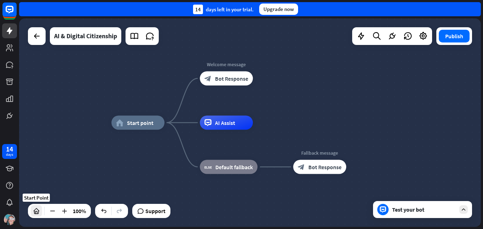
click at [36, 209] on icon at bounding box center [36, 210] width 7 height 7
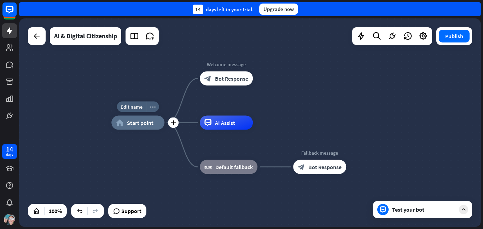
click at [140, 119] on span "Start point" at bounding box center [140, 122] width 27 height 7
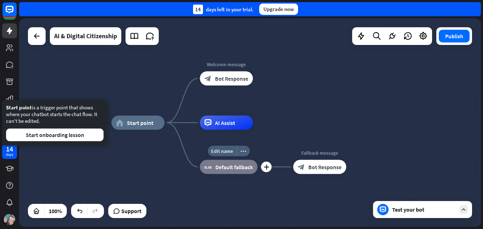
click at [241, 164] on span "Default fallback" at bounding box center [233, 166] width 37 height 7
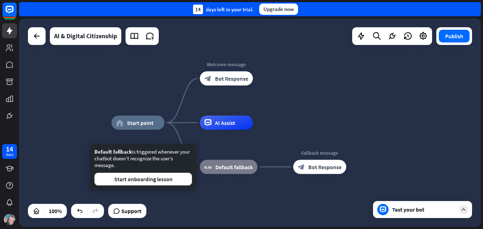
click at [285, 106] on div "home_2 Start point Welcome message block_bot_response Bot Response AI Assist bl…" at bounding box center [250, 122] width 462 height 208
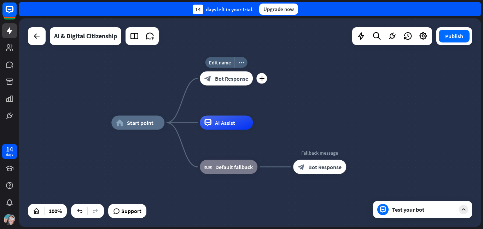
click at [235, 77] on span "Bot Response" at bounding box center [231, 78] width 33 height 7
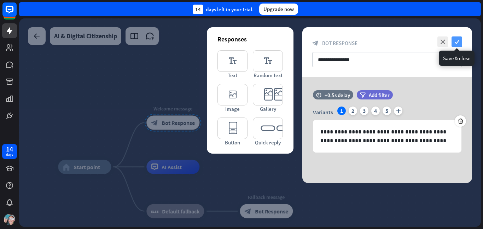
click at [459, 43] on icon "check" at bounding box center [456, 41] width 11 height 11
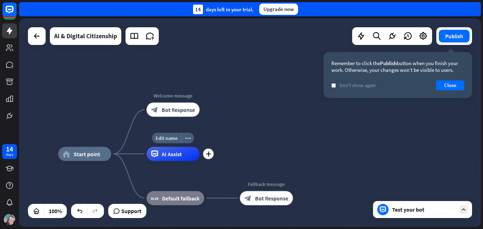
click at [188, 155] on div "AI Assist" at bounding box center [172, 154] width 53 height 14
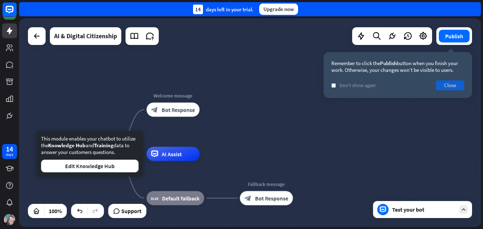
click at [456, 85] on button "Close" at bounding box center [450, 85] width 28 height 10
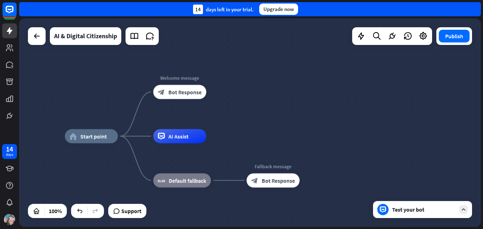
drag, startPoint x: 337, startPoint y: 112, endPoint x: 344, endPoint y: 94, distance: 19.7
click at [344, 94] on div "home_2 Start point Welcome message block_bot_response Bot Response AI Assist bl…" at bounding box center [250, 122] width 462 height 208
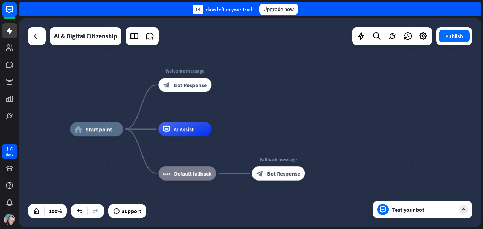
drag, startPoint x: 344, startPoint y: 94, endPoint x: 349, endPoint y: 87, distance: 7.8
click at [349, 87] on div "home_2 Start point Welcome message block_bot_response Bot Response AI Assist bl…" at bounding box center [250, 122] width 462 height 208
click at [454, 41] on button "Publish" at bounding box center [454, 36] width 31 height 13
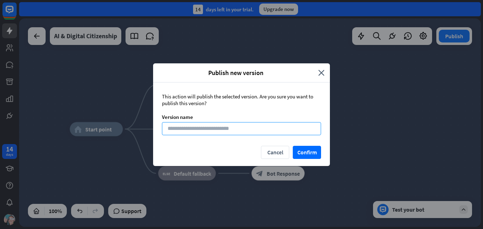
click at [296, 132] on input at bounding box center [241, 128] width 159 height 13
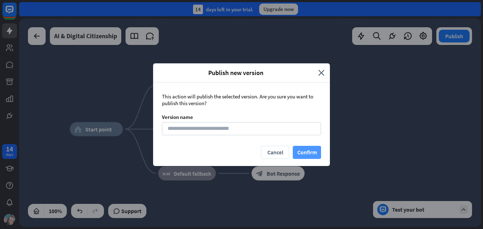
click at [307, 154] on button "Confirm" at bounding box center [307, 152] width 28 height 13
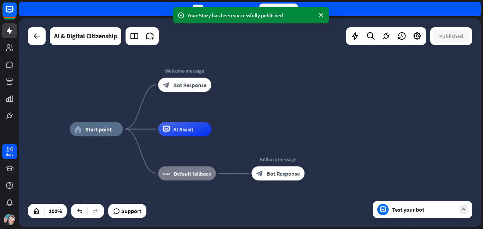
click at [412, 202] on div "Test your bot" at bounding box center [422, 209] width 99 height 17
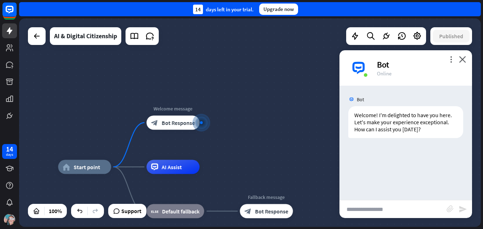
click at [399, 215] on input "text" at bounding box center [392, 209] width 107 height 18
click at [453, 62] on icon "more_vert" at bounding box center [450, 59] width 7 height 7
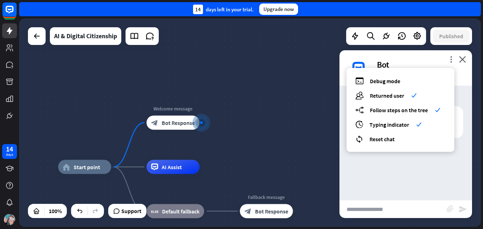
click at [425, 74] on div "debug Debug mode users Returned user check builder_tree Follow steps on the tre…" at bounding box center [400, 110] width 108 height 84
click at [438, 60] on div "Bot" at bounding box center [420, 64] width 87 height 11
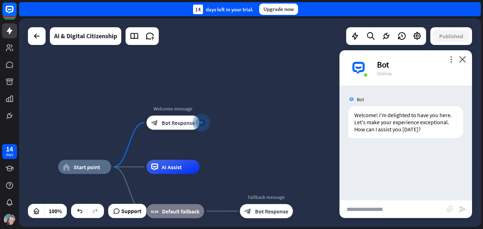
click at [397, 204] on input "text" at bounding box center [392, 209] width 107 height 18
type input "**********"
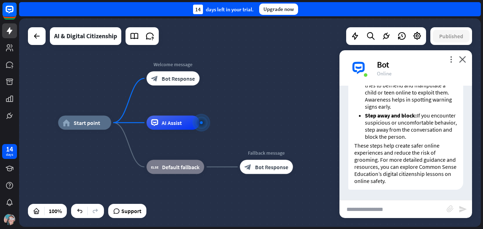
scroll to position [352, 0]
click at [433, 166] on p "These steps help create safer online experiences and reduce the risk of groomin…" at bounding box center [405, 162] width 103 height 42
click at [464, 60] on icon "close" at bounding box center [462, 59] width 7 height 7
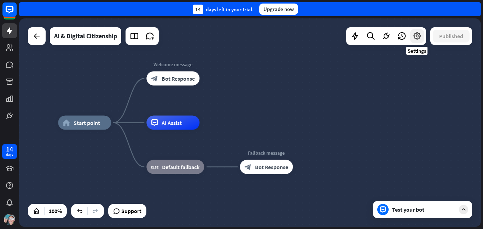
click at [419, 36] on icon at bounding box center [416, 35] width 9 height 9
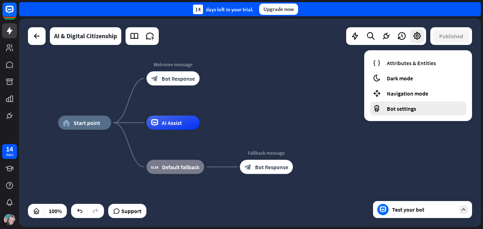
click at [405, 113] on div "Bot settings" at bounding box center [418, 108] width 96 height 14
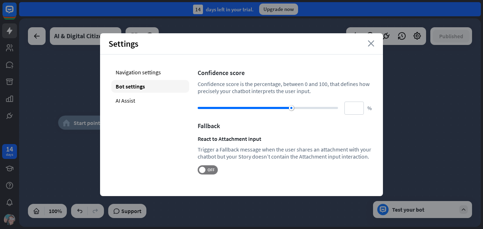
click at [371, 42] on icon "close" at bounding box center [371, 43] width 7 height 6
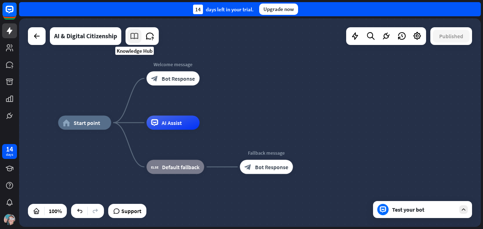
click at [136, 39] on icon at bounding box center [134, 35] width 9 height 9
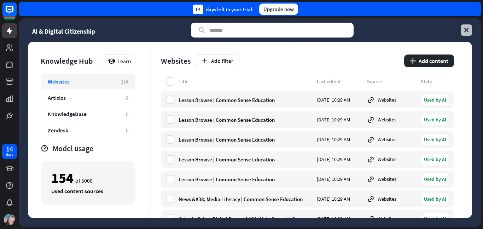
click at [465, 32] on icon at bounding box center [466, 30] width 7 height 7
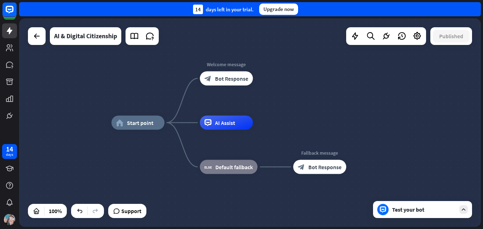
click at [434, 210] on div "Test your bot" at bounding box center [424, 209] width 64 height 7
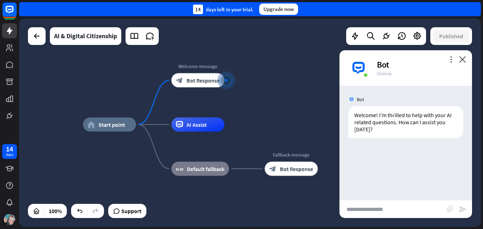
drag, startPoint x: 313, startPoint y: 101, endPoint x: 283, endPoint y: 107, distance: 30.8
click at [283, 107] on div "home_2 Start point Welcome message block_bot_response Bot Response AI Assist bl…" at bounding box center [250, 122] width 462 height 208
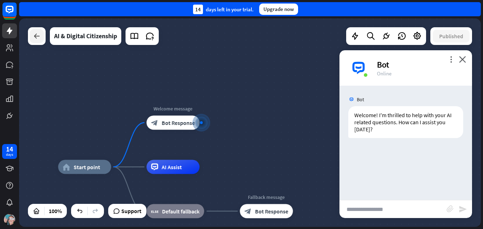
click at [32, 35] on div at bounding box center [37, 36] width 14 height 14
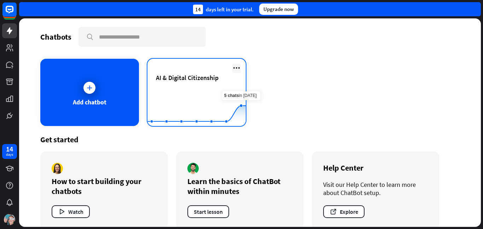
click at [236, 67] on icon at bounding box center [236, 68] width 8 height 8
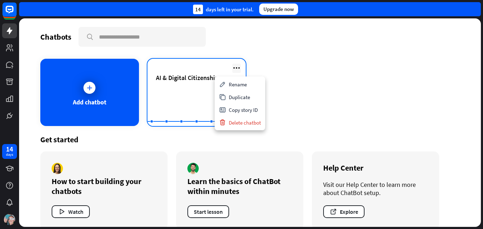
click at [236, 67] on icon at bounding box center [236, 68] width 8 height 8
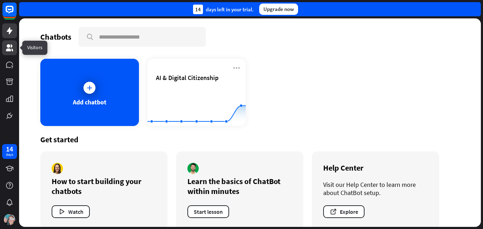
click at [11, 52] on icon at bounding box center [9, 47] width 8 height 8
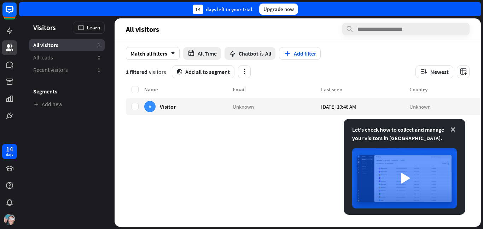
click at [451, 129] on icon at bounding box center [452, 129] width 7 height 7
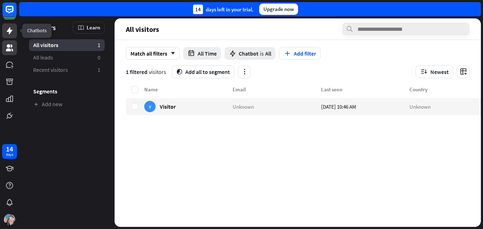
click at [9, 31] on icon at bounding box center [10, 30] width 6 height 7
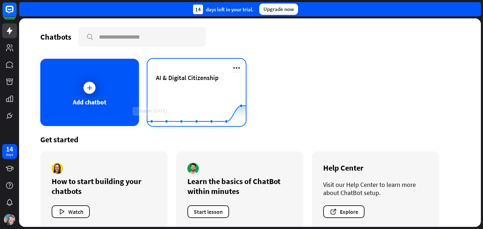
click at [239, 67] on icon at bounding box center [236, 68] width 8 height 8
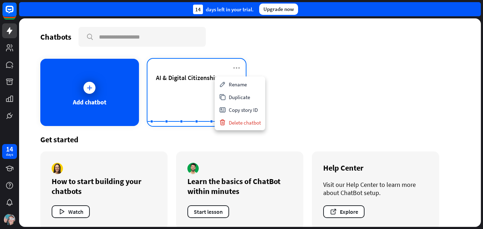
click at [186, 72] on div "AI & Digital Citizenship Created with Highcharts 10.1.0 0 5 10" at bounding box center [196, 92] width 99 height 67
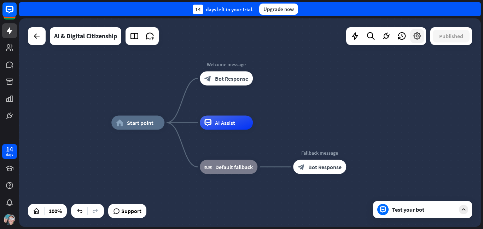
click at [415, 34] on icon at bounding box center [416, 35] width 9 height 9
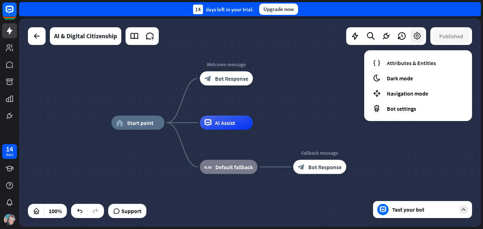
click at [415, 34] on icon at bounding box center [416, 35] width 9 height 9
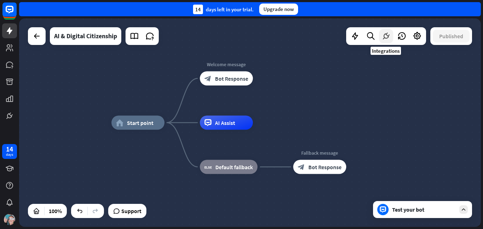
click at [384, 32] on icon at bounding box center [385, 35] width 9 height 9
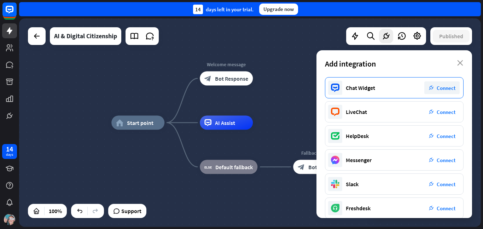
click at [441, 86] on span "Connect" at bounding box center [445, 87] width 19 height 7
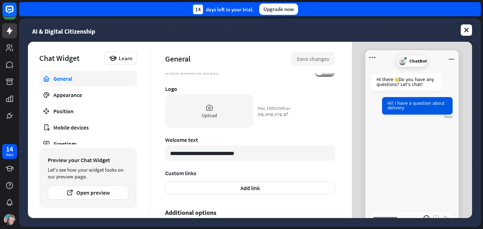
scroll to position [159, 0]
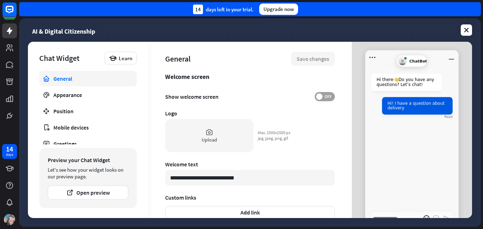
click at [324, 98] on span "OFF" at bounding box center [327, 97] width 11 height 6
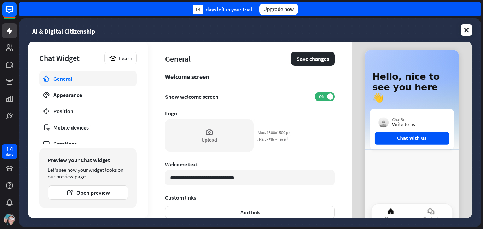
click at [327, 102] on div "**********" at bounding box center [250, 130] width 204 height 176
click at [321, 97] on span "ON" at bounding box center [321, 97] width 11 height 6
type textarea "*"
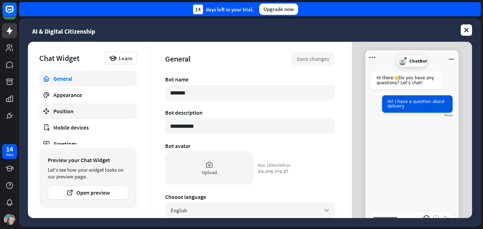
scroll to position [23, 0]
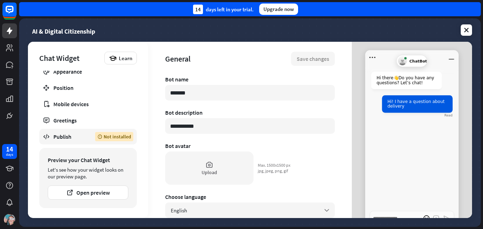
click at [83, 134] on div "Publish" at bounding box center [68, 136] width 31 height 7
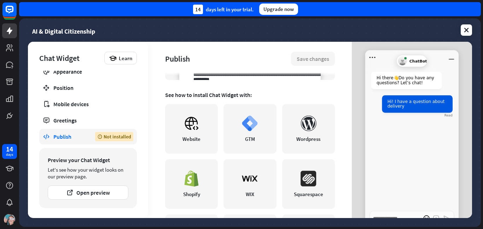
scroll to position [157, 0]
click at [208, 117] on link "Website" at bounding box center [191, 128] width 53 height 49
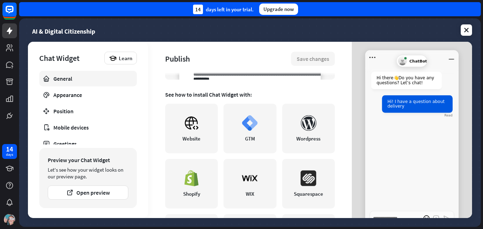
click at [94, 80] on div "General" at bounding box center [87, 78] width 69 height 7
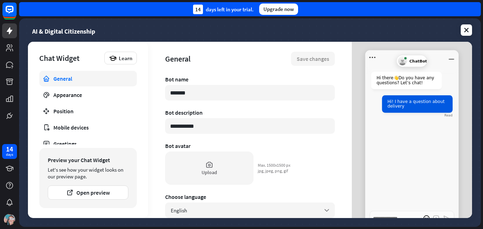
scroll to position [43, 0]
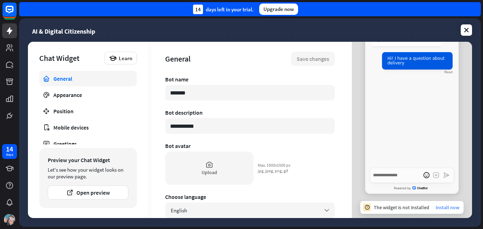
click at [444, 206] on link "Install now" at bounding box center [447, 207] width 24 height 6
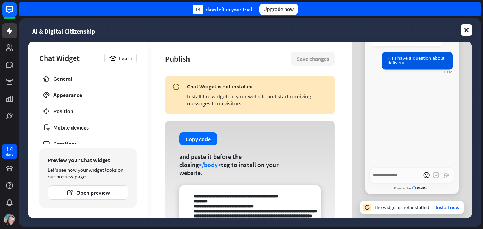
click at [199, 169] on span "</body>" at bounding box center [210, 164] width 22 height 8
click at [246, 158] on div "Copy code and paste it before the closing </body> tag to install on your websit…" at bounding box center [250, 178] width 170 height 115
click at [211, 144] on button "Copy code" at bounding box center [198, 138] width 38 height 13
click at [59, 77] on div "General" at bounding box center [87, 78] width 69 height 7
